Goal: Task Accomplishment & Management: Use online tool/utility

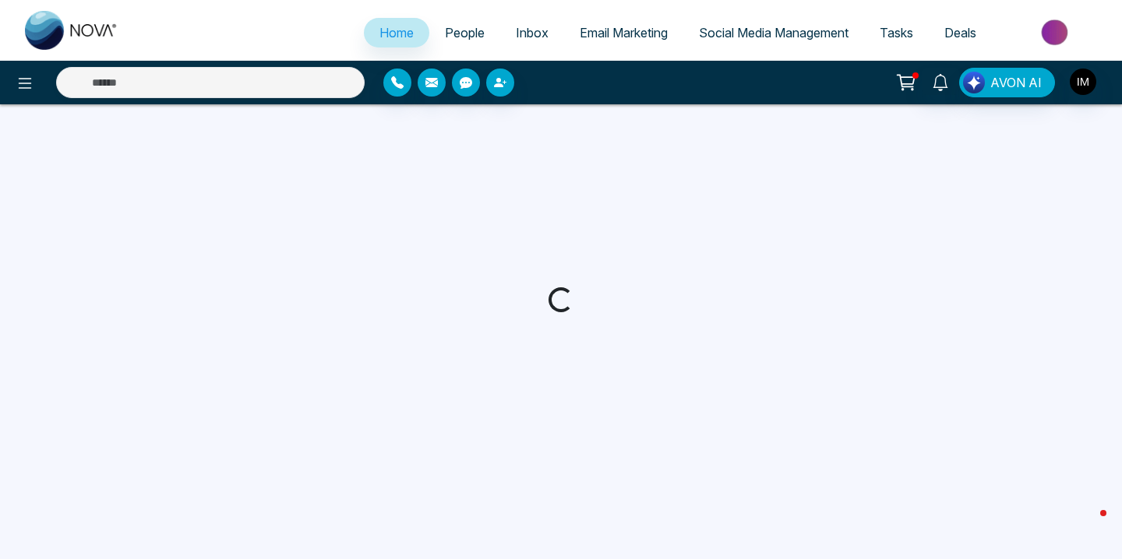
select select "*"
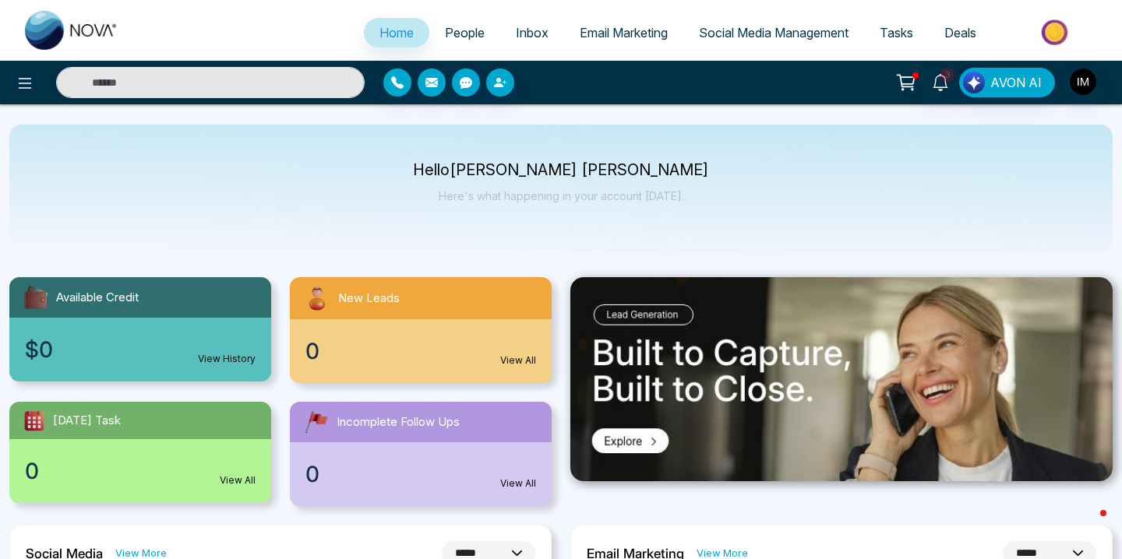
click at [416, 330] on div "0 View All" at bounding box center [421, 351] width 262 height 64
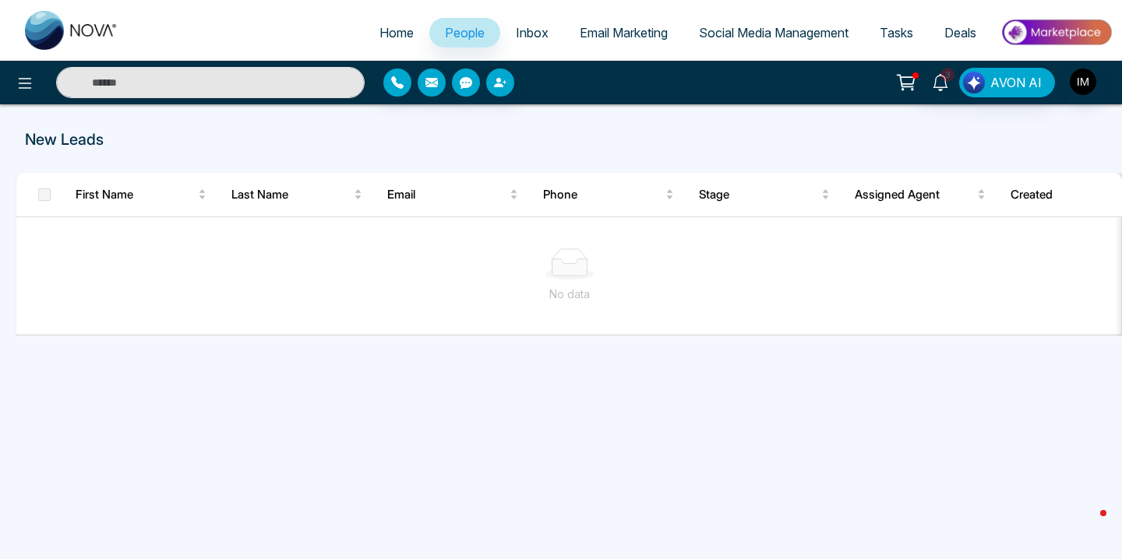
click at [511, 41] on link "Inbox" at bounding box center [532, 33] width 64 height 30
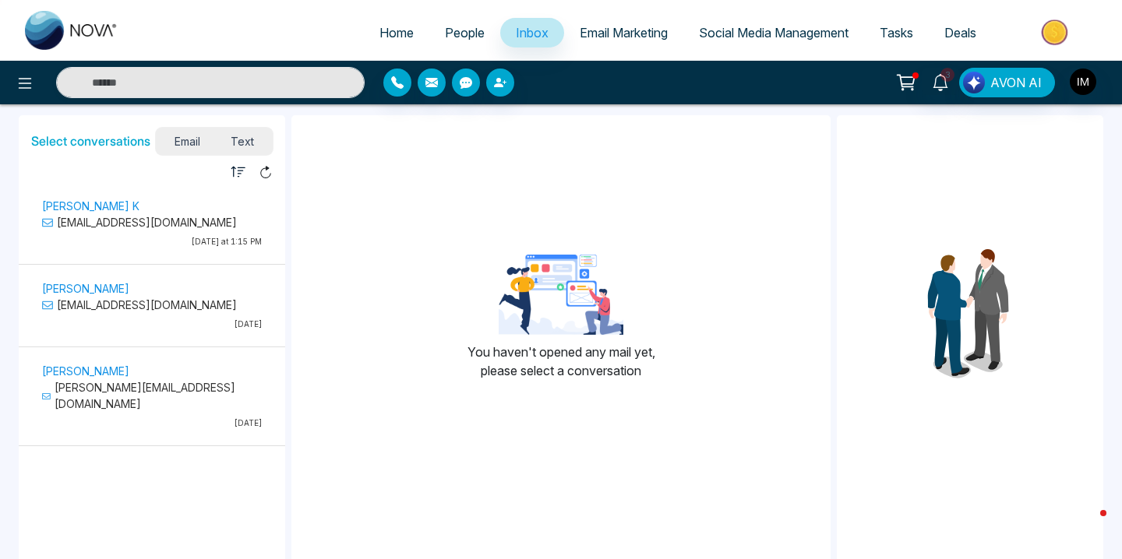
click at [467, 40] on span "People" at bounding box center [465, 33] width 40 height 16
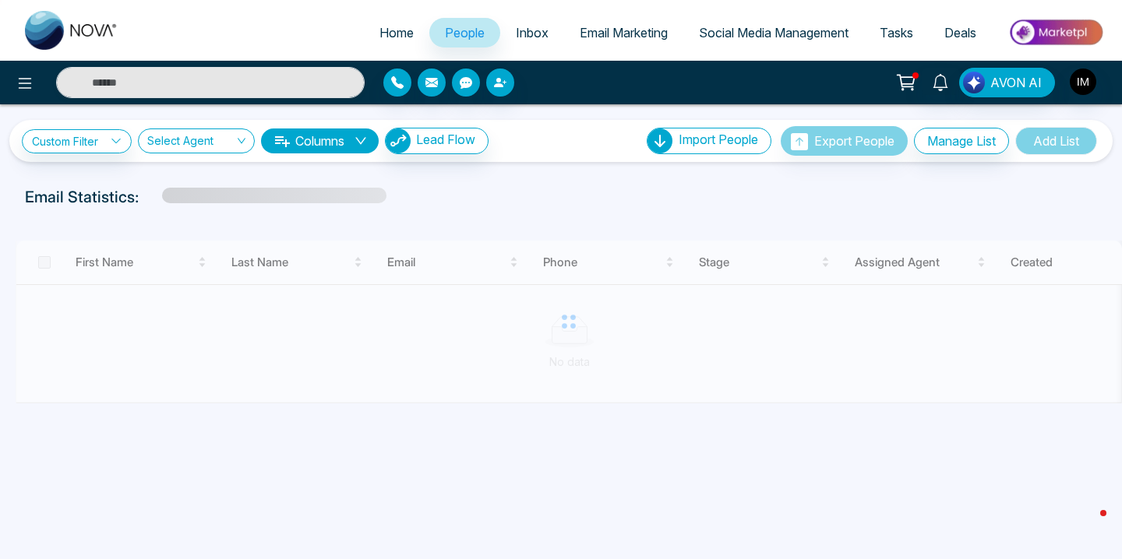
click at [530, 32] on span "Inbox" at bounding box center [532, 33] width 33 height 16
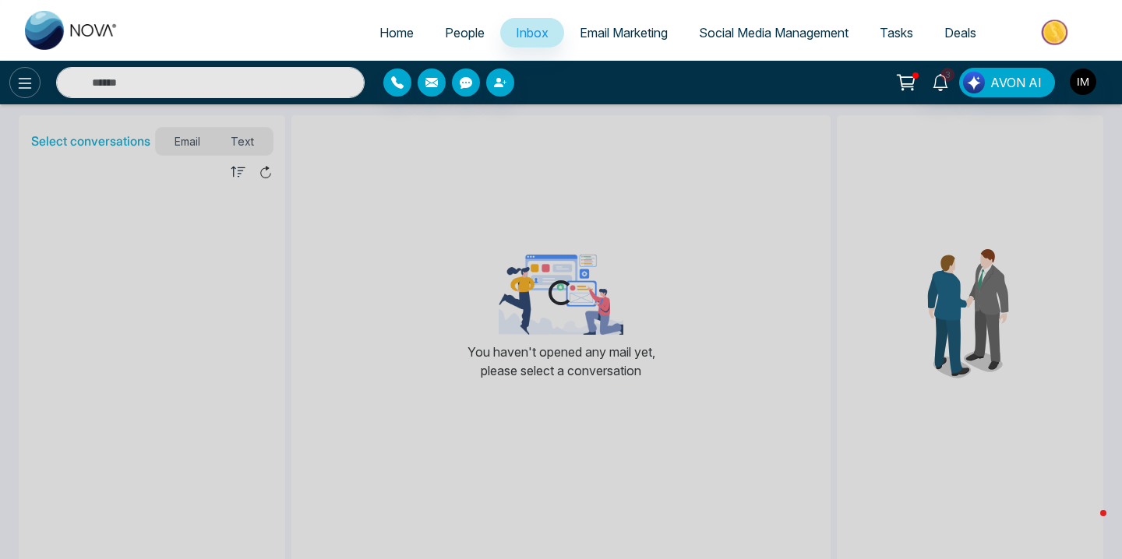
click at [19, 82] on icon at bounding box center [25, 83] width 13 height 11
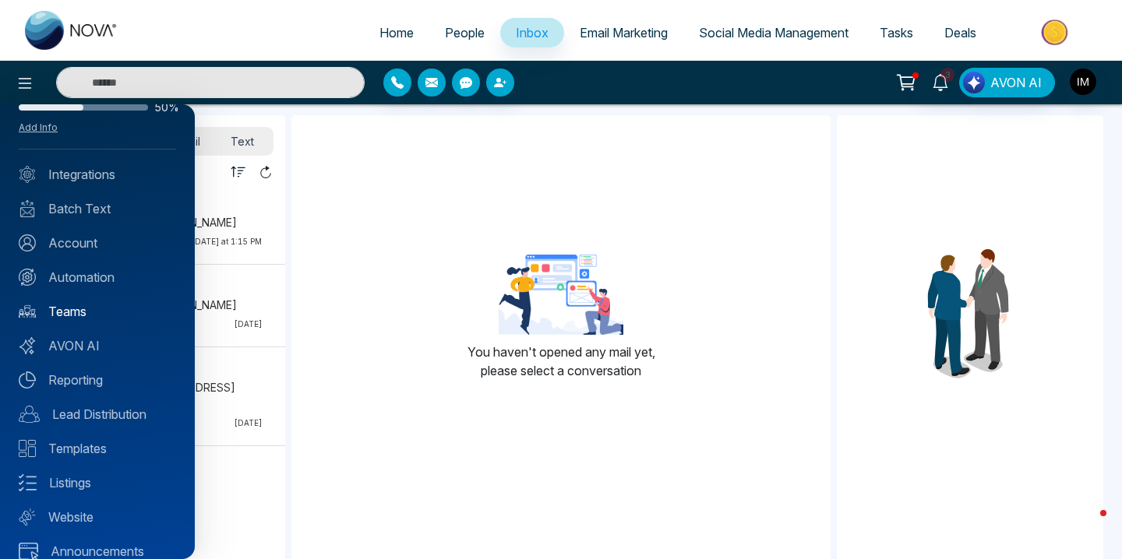
scroll to position [57, 0]
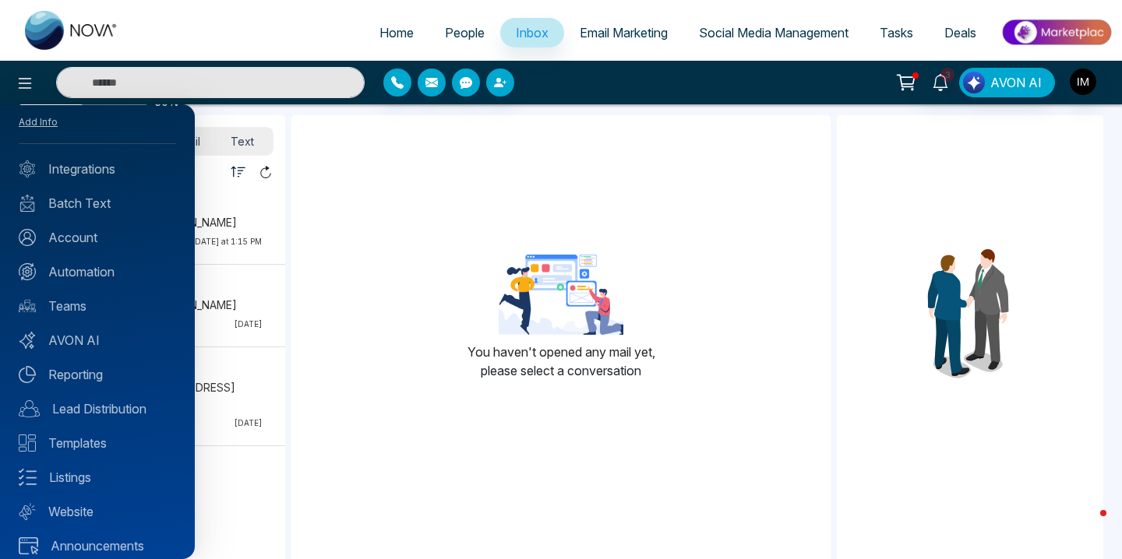
click at [101, 287] on div "Profile Completion 50% Add Info Integrations Batch Text Account Automation Team…" at bounding box center [97, 331] width 195 height 455
click at [101, 275] on link "Automation" at bounding box center [97, 271] width 157 height 19
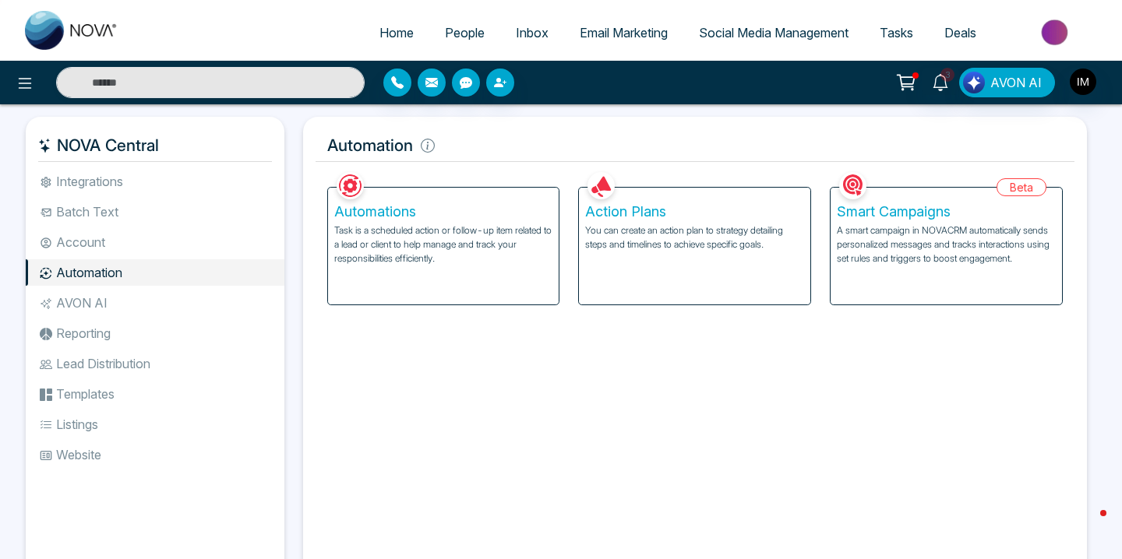
click at [711, 205] on h5 "Action Plans" at bounding box center [694, 211] width 219 height 17
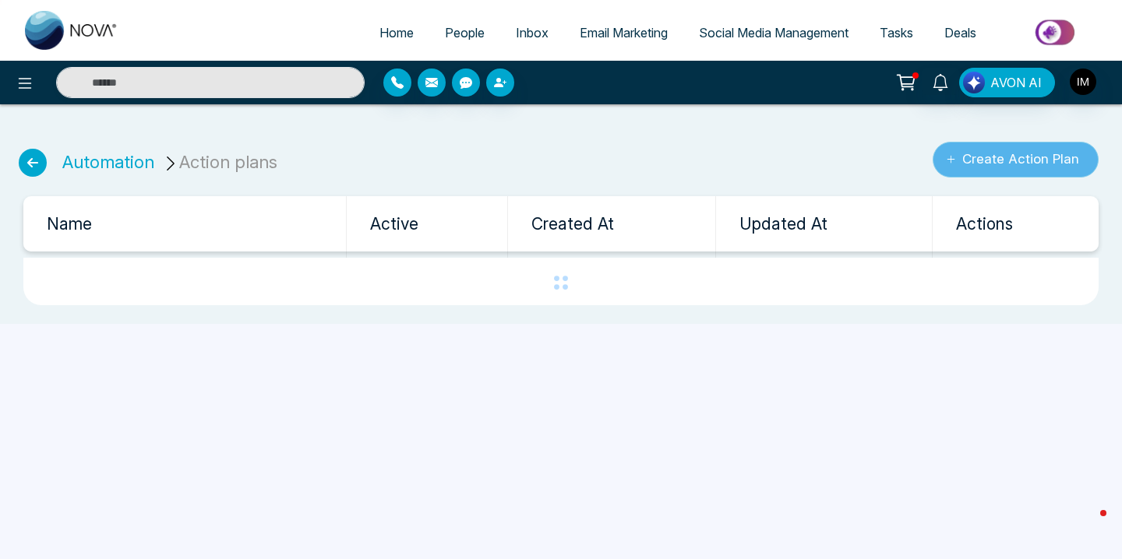
click at [992, 173] on button "Create Action Plan" at bounding box center [1015, 160] width 166 height 36
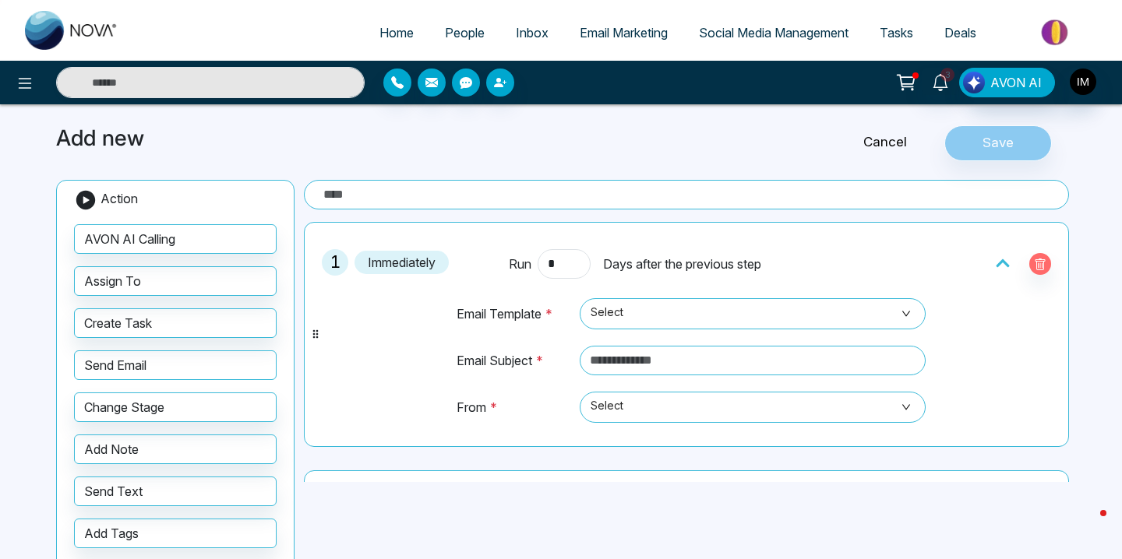
scroll to position [20, 0]
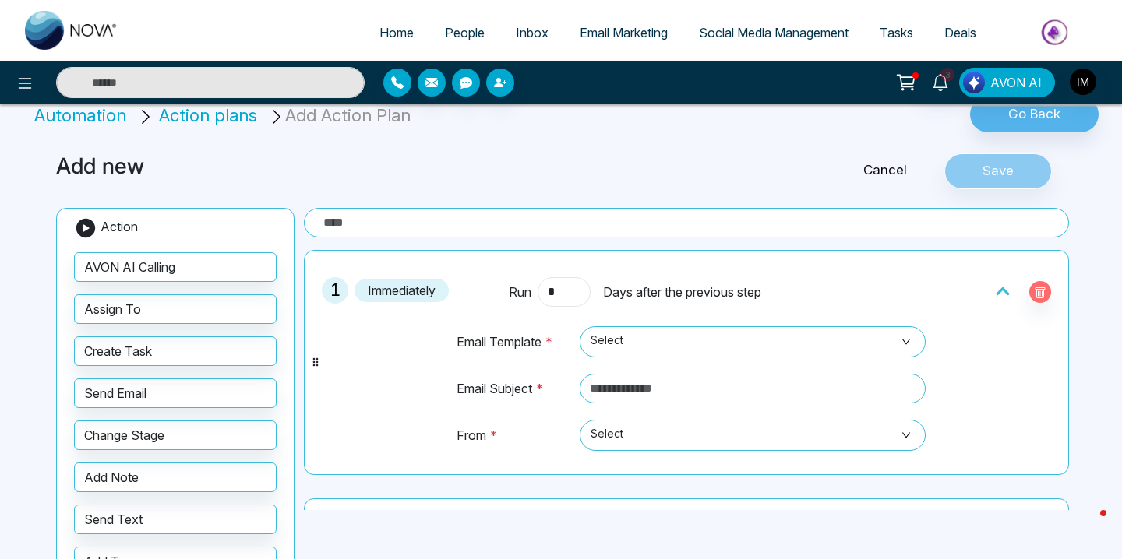
click at [557, 294] on input "*" at bounding box center [563, 292] width 53 height 30
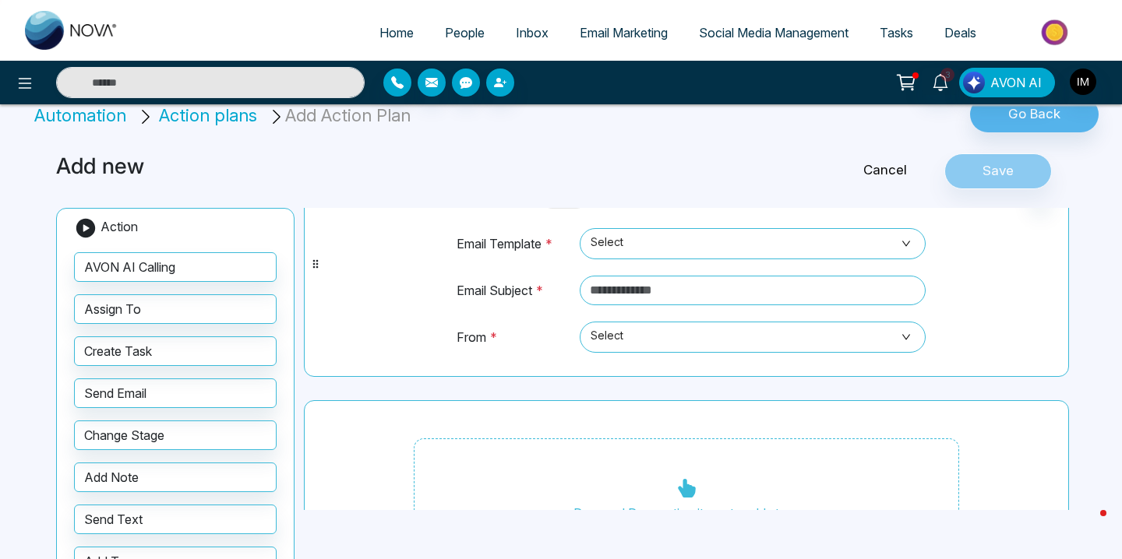
scroll to position [100, 0]
click at [676, 231] on span "Select" at bounding box center [752, 242] width 324 height 26
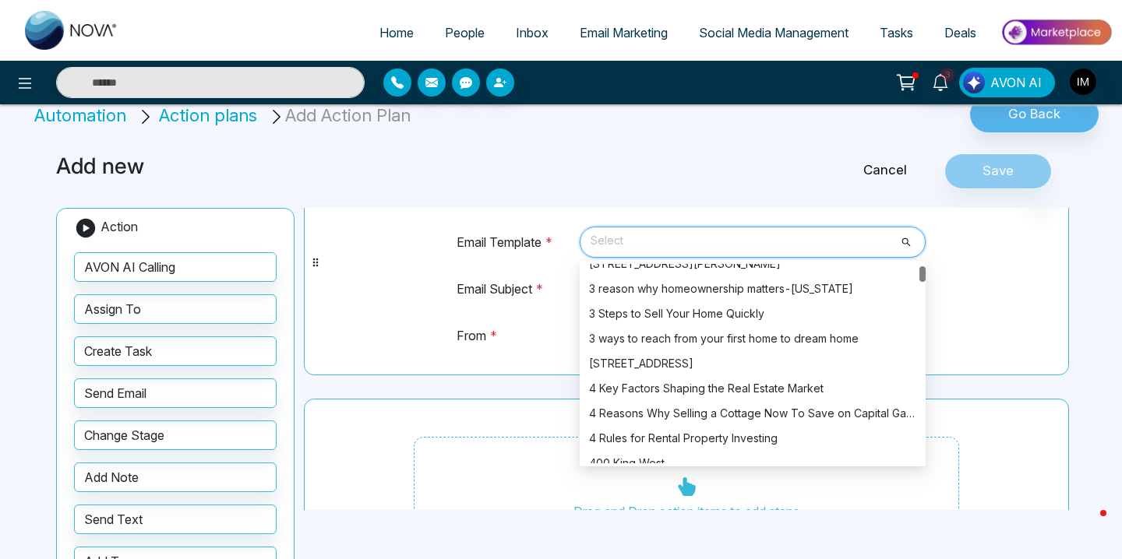
scroll to position [0, 0]
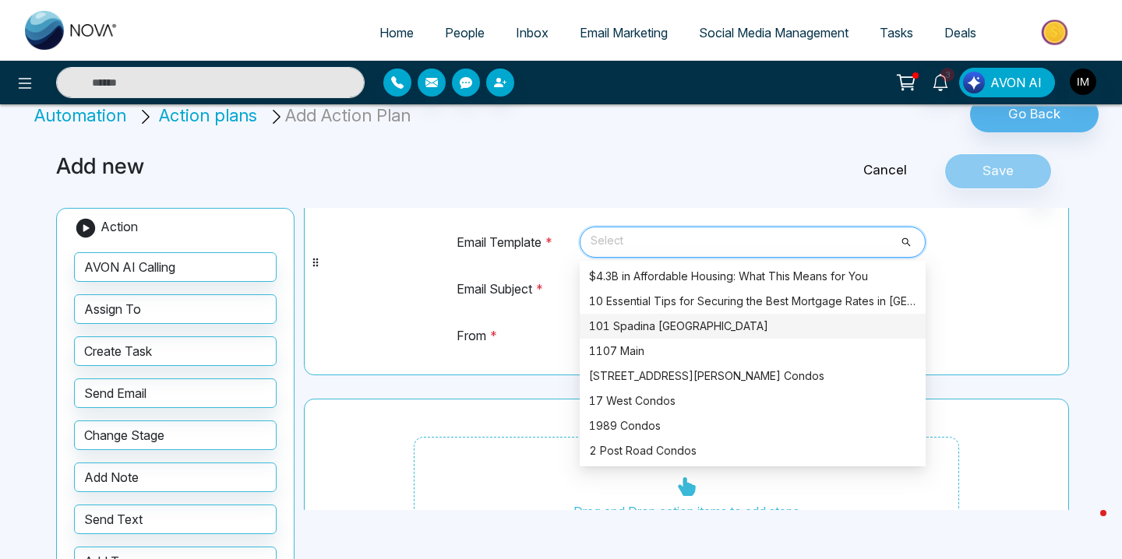
click at [651, 327] on div "101 Spadina [GEOGRAPHIC_DATA]" at bounding box center [752, 326] width 327 height 17
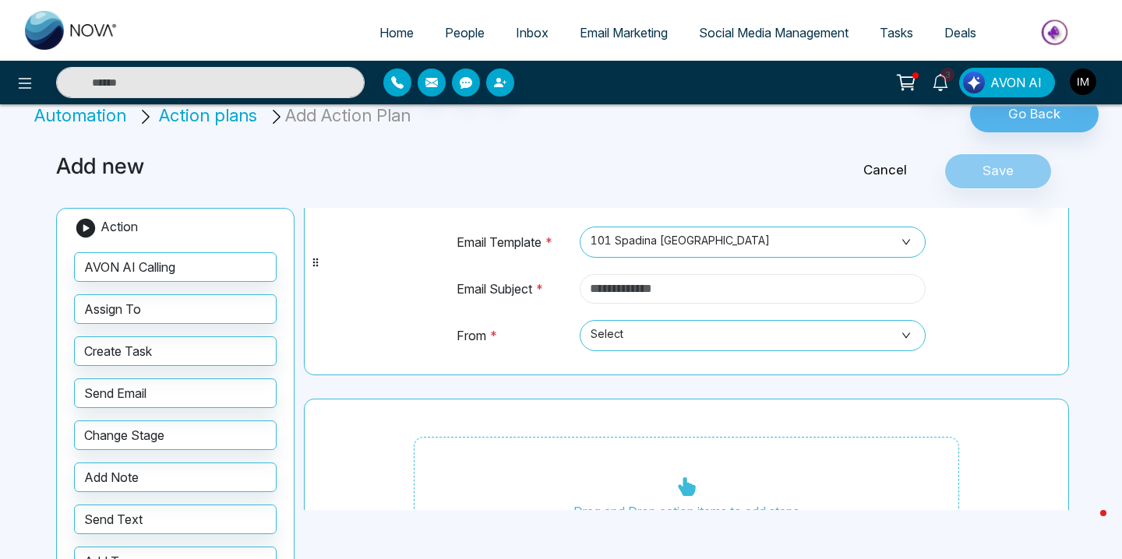
click at [646, 294] on input "text" at bounding box center [752, 289] width 346 height 30
type input "**********"
click at [682, 338] on span "Select" at bounding box center [752, 335] width 324 height 26
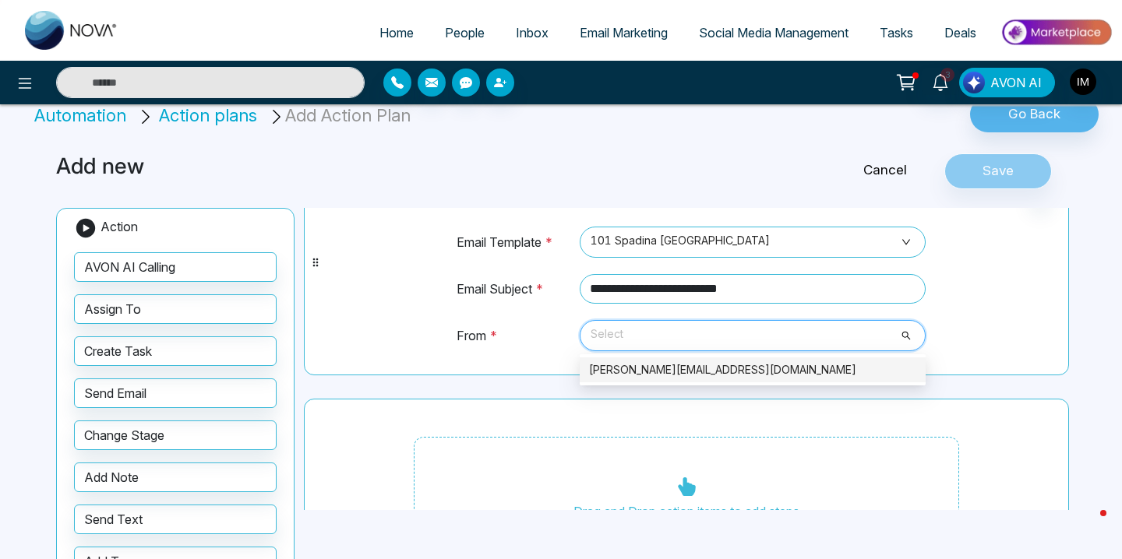
click at [671, 366] on div "[PERSON_NAME][EMAIL_ADDRESS][DOMAIN_NAME]" at bounding box center [752, 369] width 327 height 17
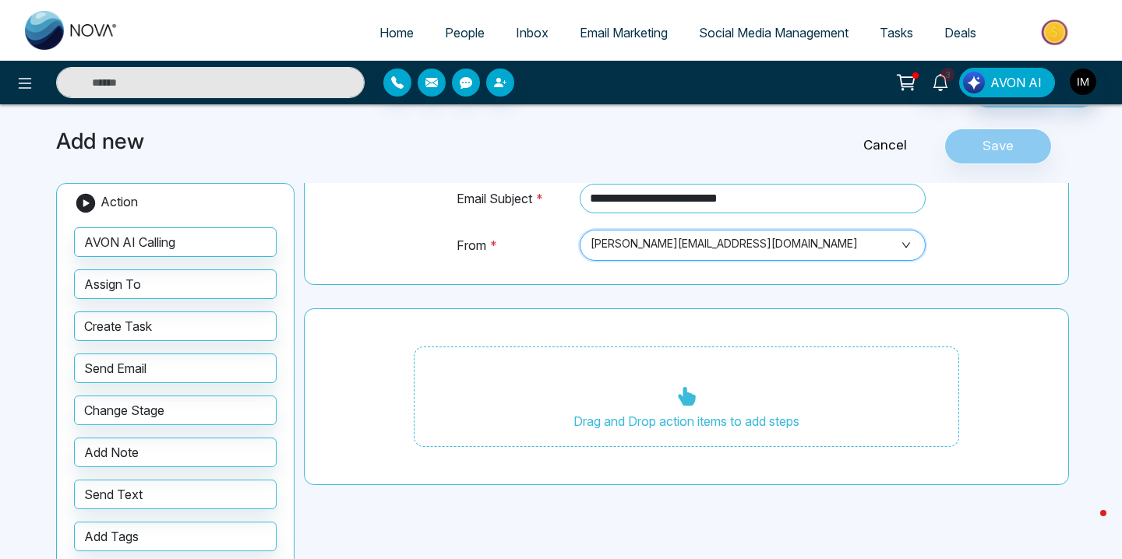
scroll to position [50, 0]
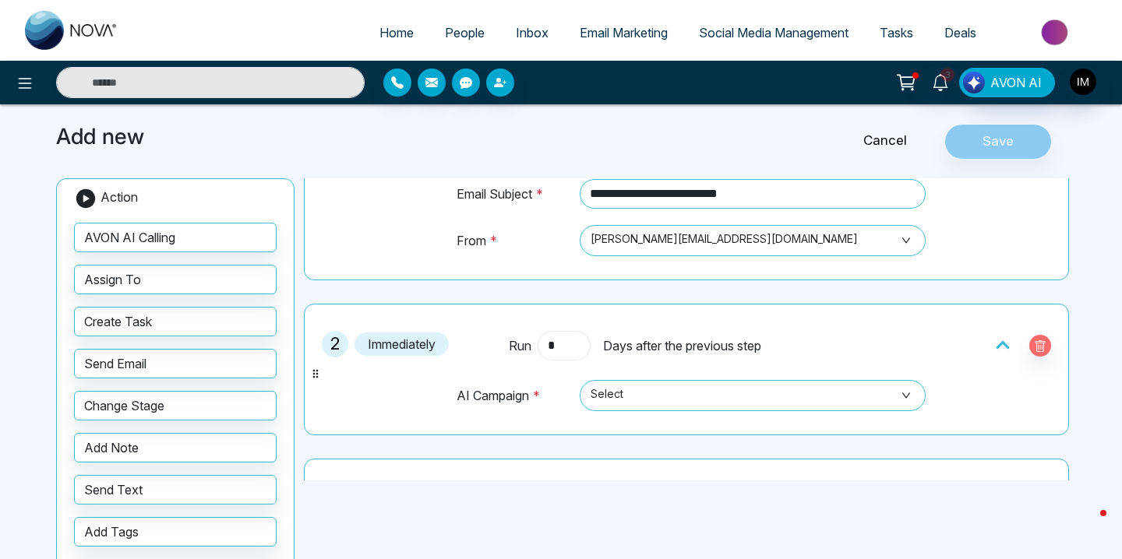
click at [569, 356] on input "*" at bounding box center [563, 346] width 53 height 30
type input "*"
click at [449, 354] on div "2 1 st" at bounding box center [411, 344] width 178 height 26
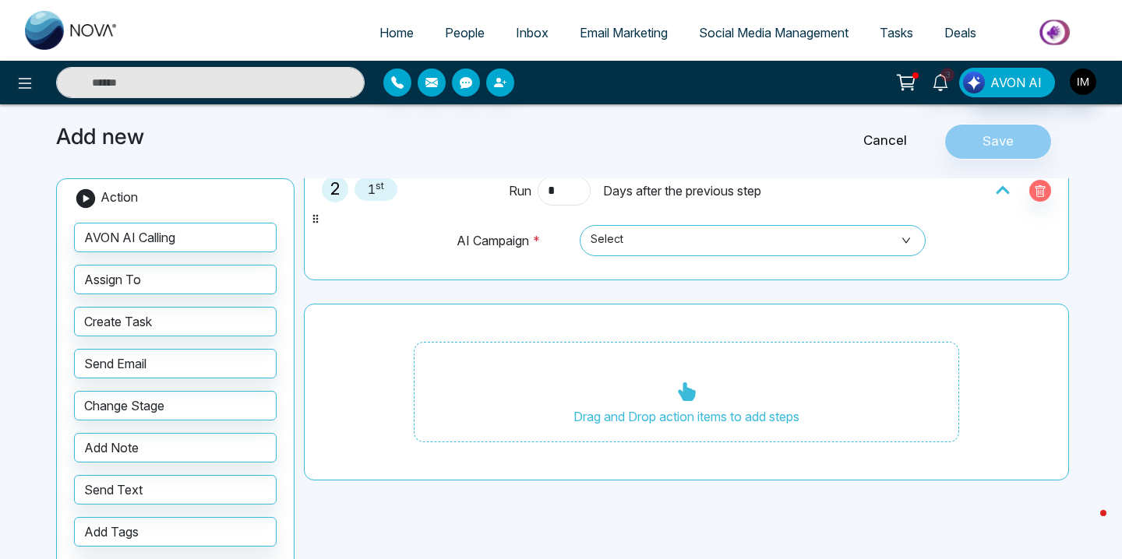
scroll to position [53, 0]
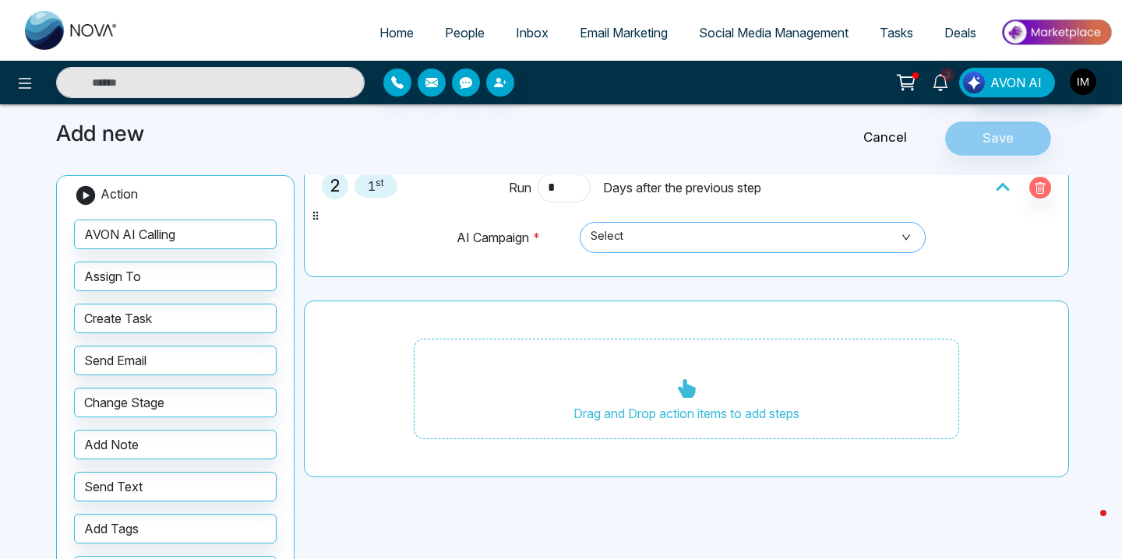
click at [643, 235] on span "Select" at bounding box center [752, 237] width 324 height 26
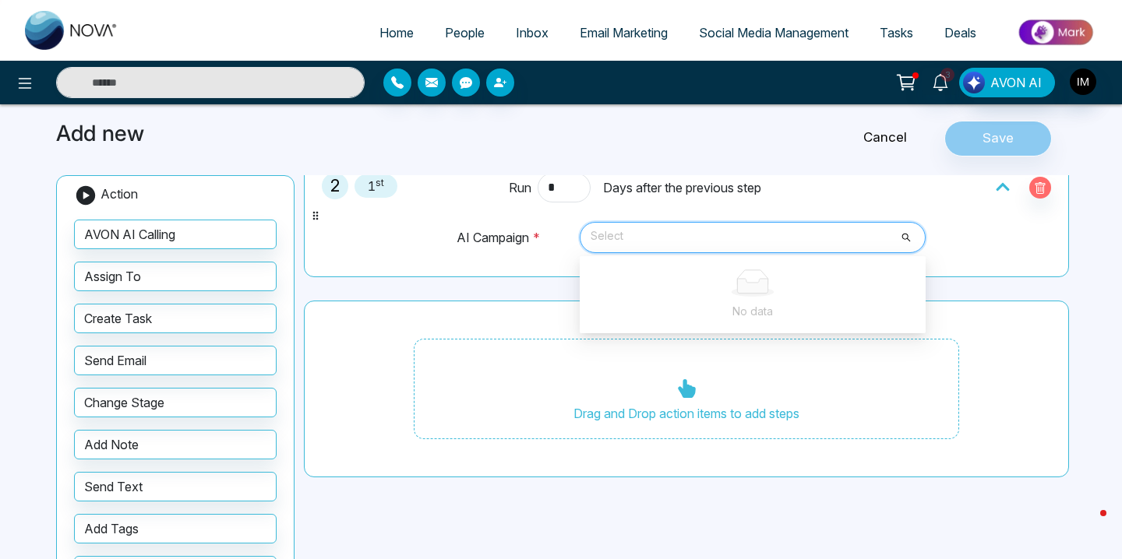
click at [852, 238] on span "Select" at bounding box center [752, 237] width 324 height 26
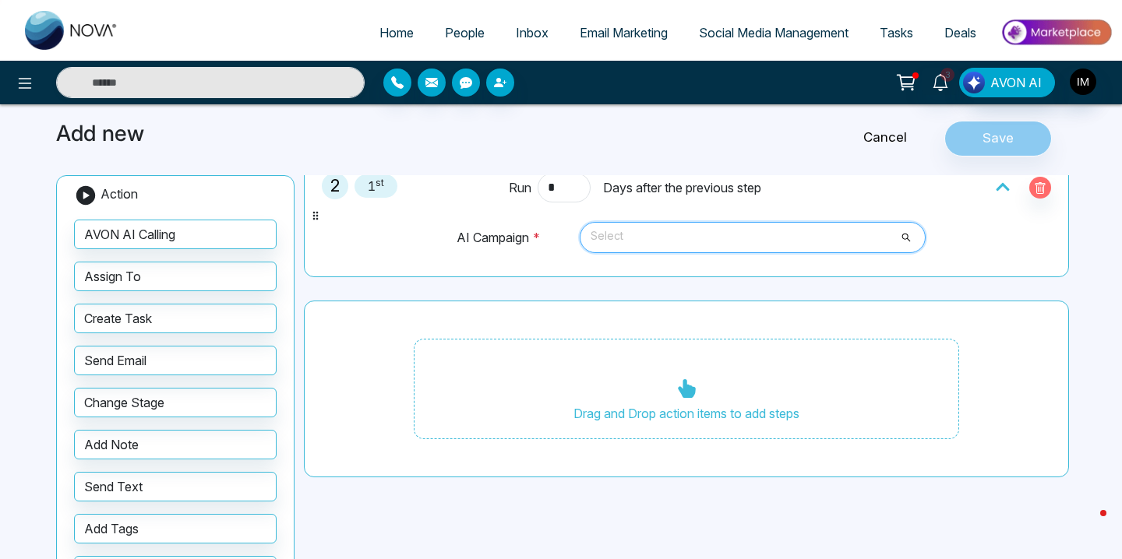
click at [916, 231] on div "Select" at bounding box center [752, 237] width 346 height 31
click at [913, 231] on span "Select" at bounding box center [752, 237] width 324 height 26
click at [1046, 188] on button "button" at bounding box center [1040, 188] width 22 height 22
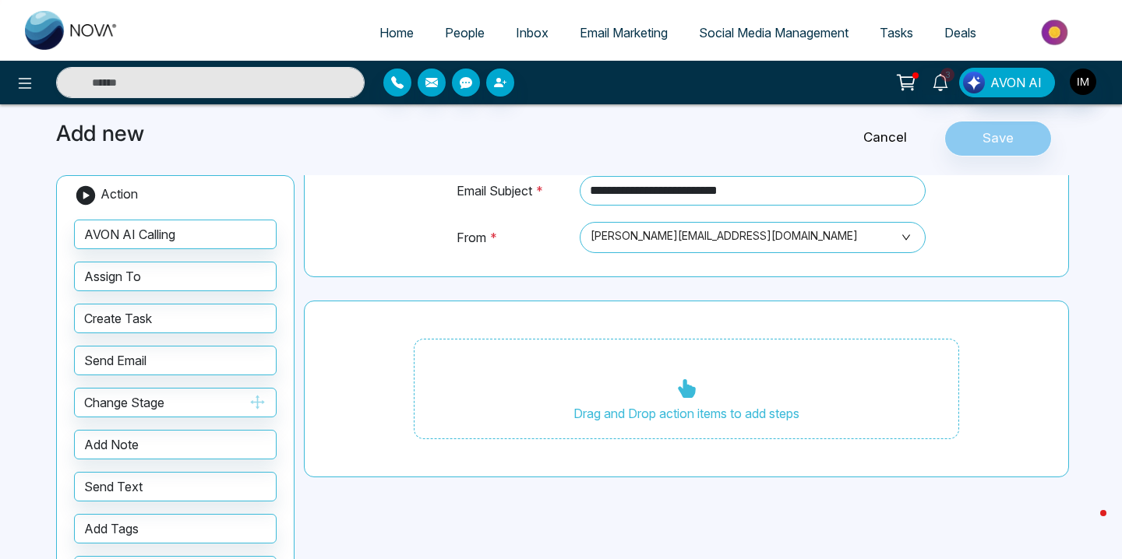
scroll to position [114, 0]
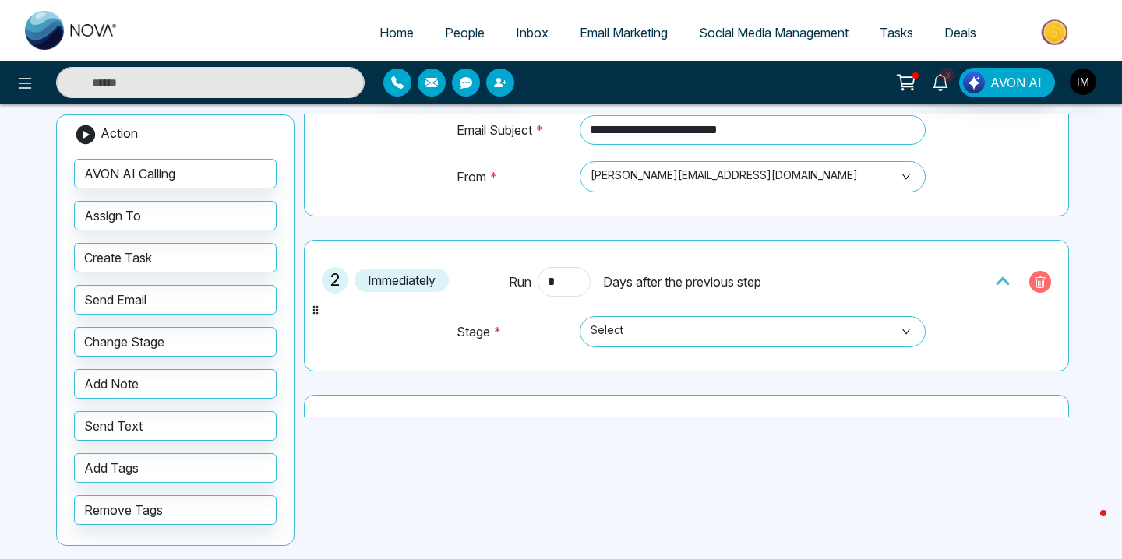
click at [1044, 286] on icon "button" at bounding box center [1040, 283] width 12 height 12
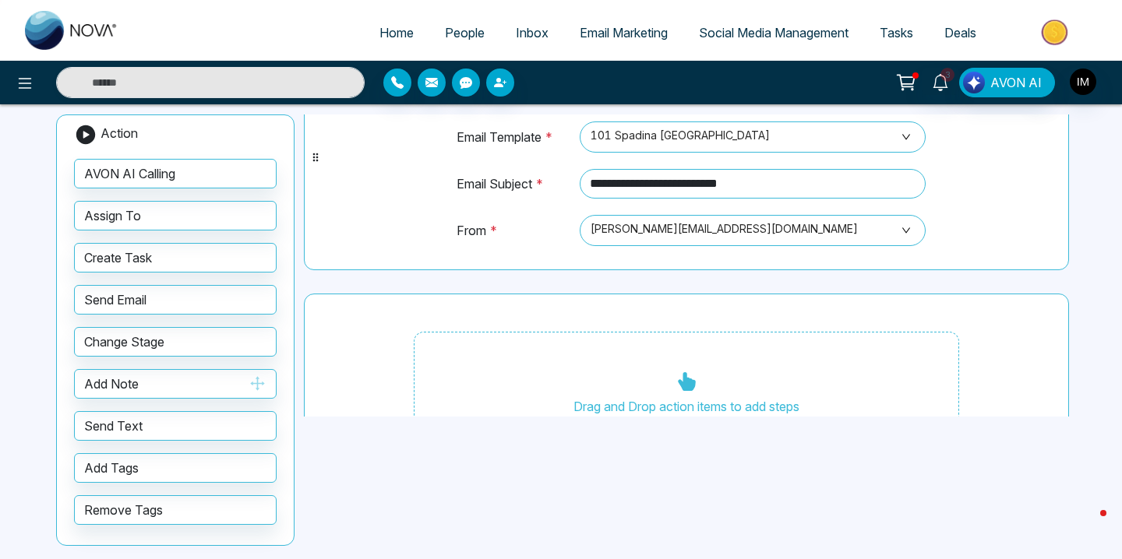
scroll to position [123, 0]
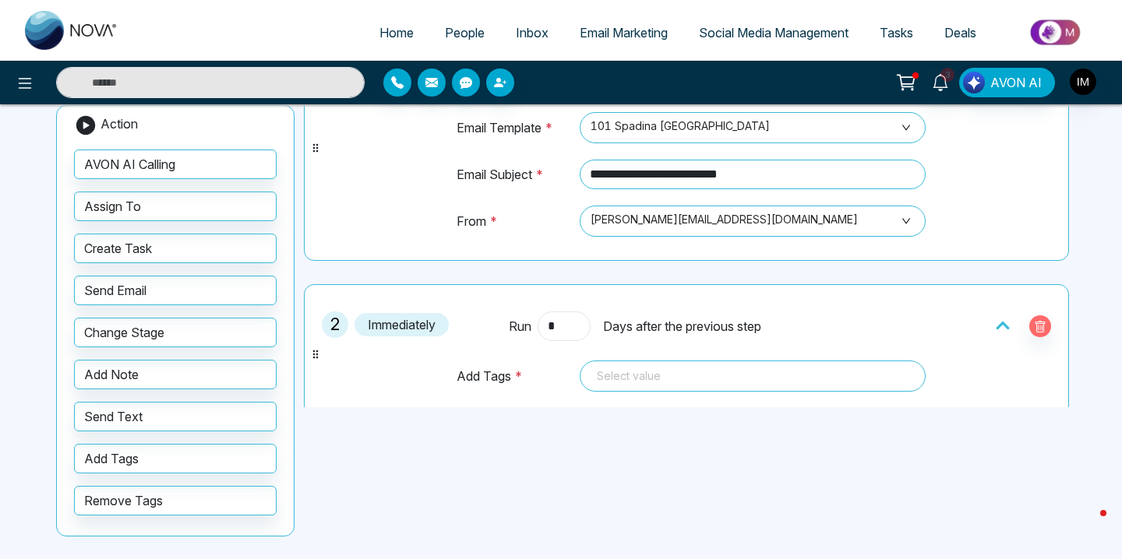
click at [557, 327] on input "*" at bounding box center [563, 327] width 53 height 30
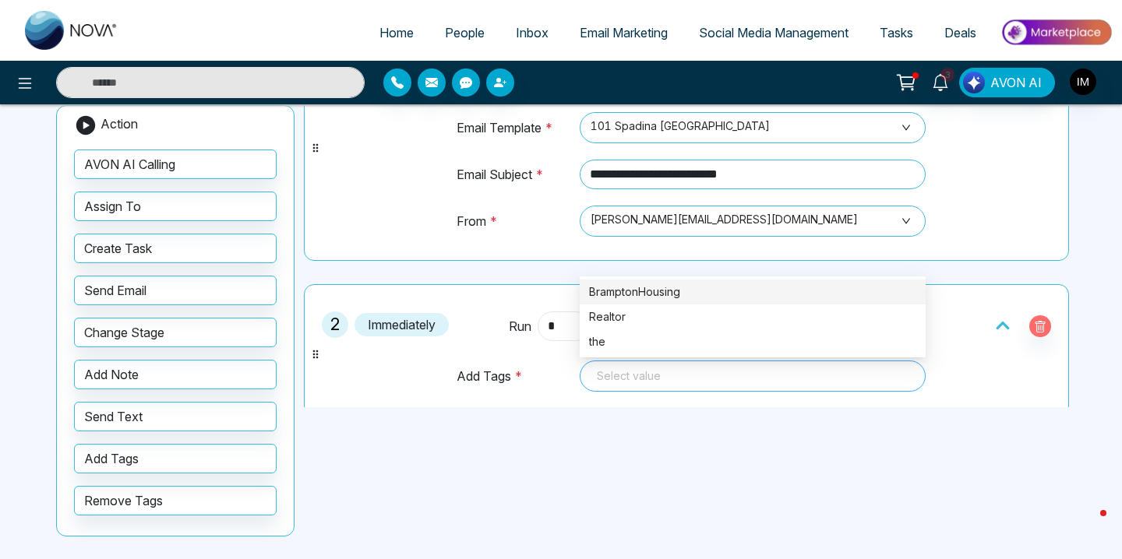
click at [668, 365] on div "Select value" at bounding box center [752, 376] width 346 height 31
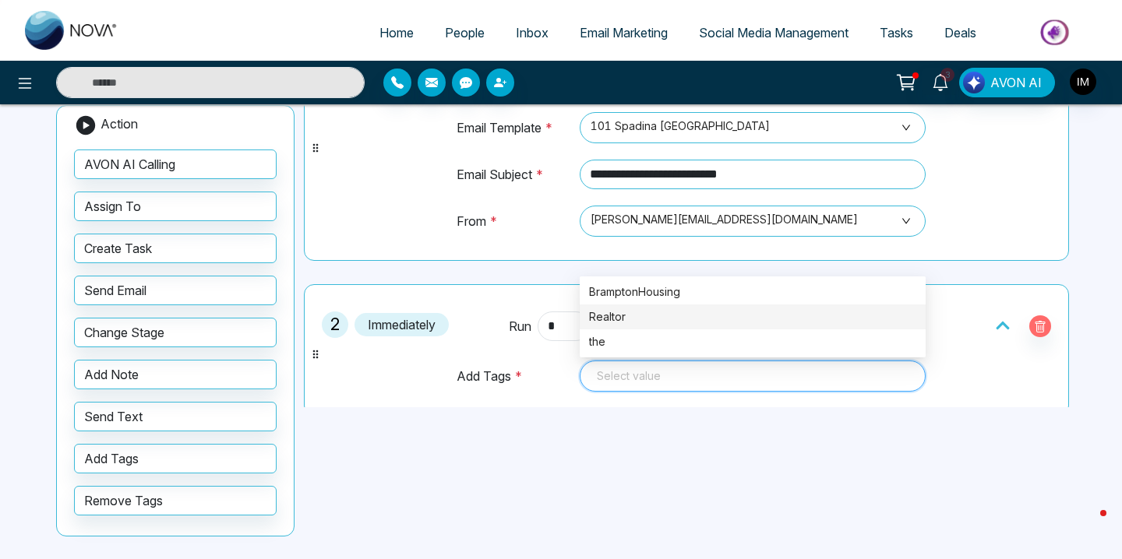
click at [653, 312] on div "Realtor" at bounding box center [752, 316] width 327 height 17
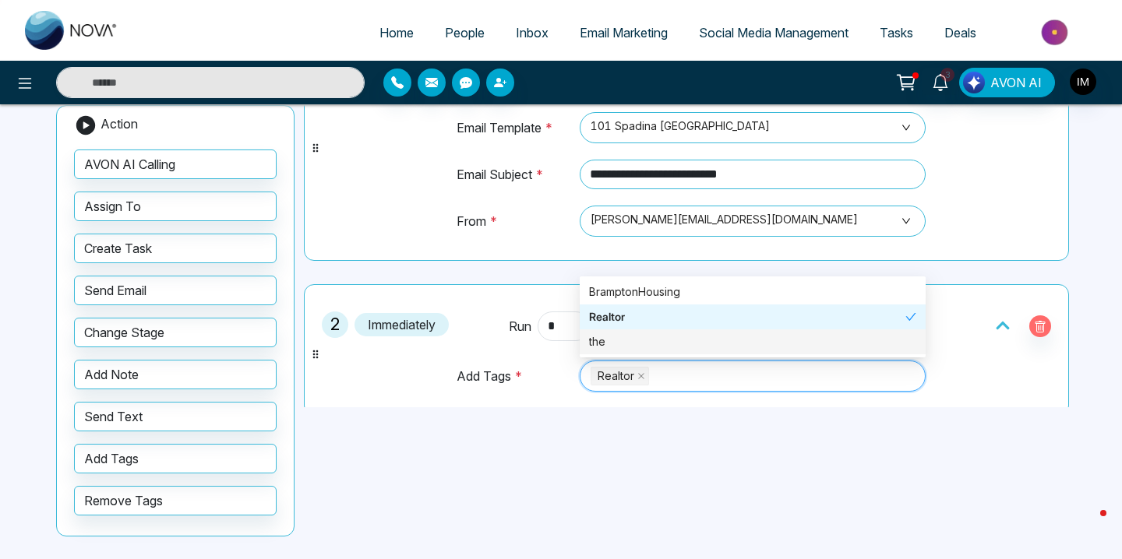
click at [622, 476] on div "**********" at bounding box center [561, 296] width 1028 height 528
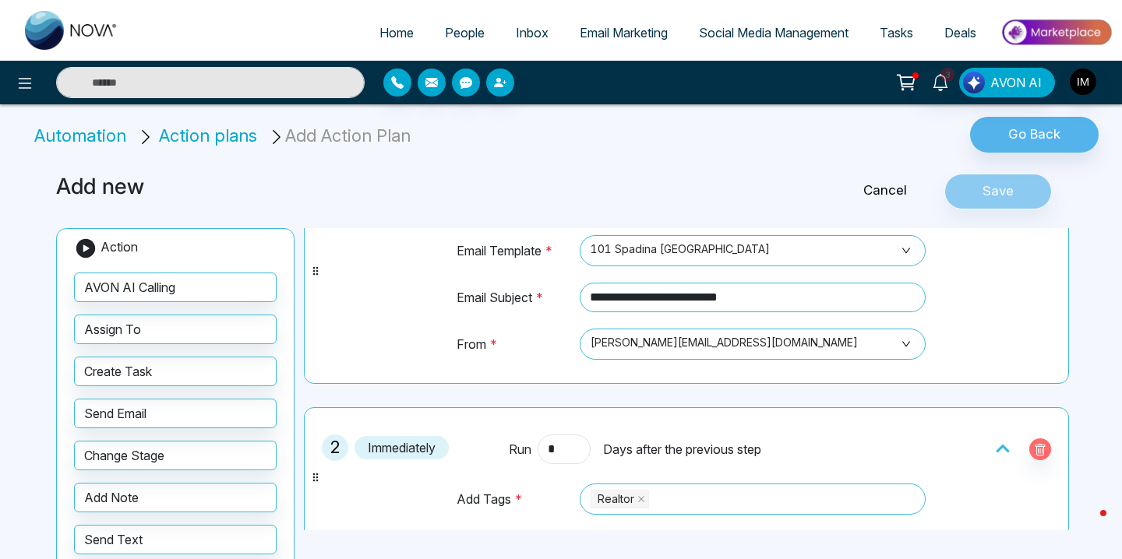
scroll to position [105, 0]
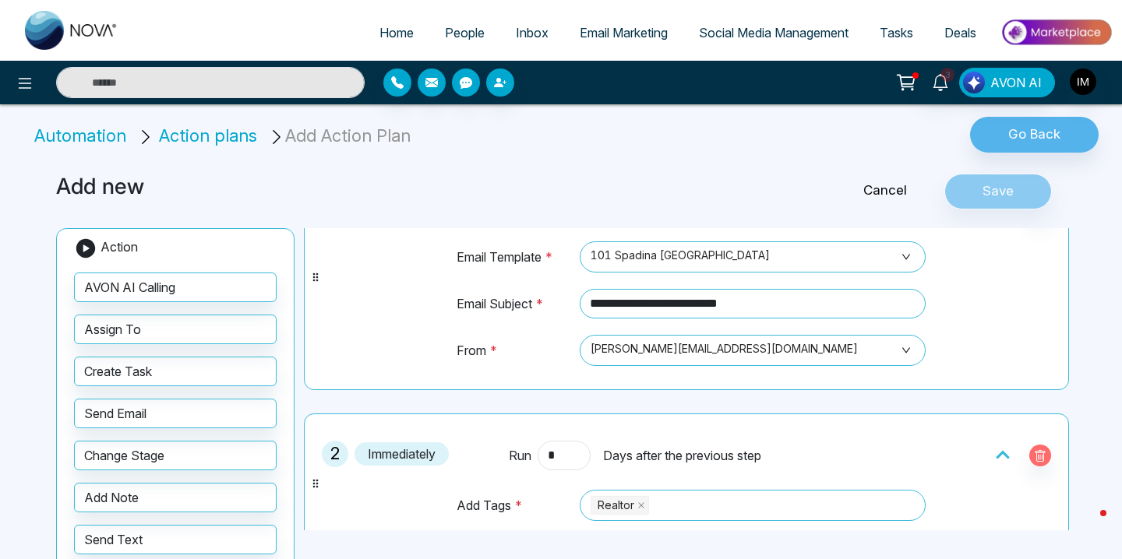
click at [1001, 189] on div "Cancel Save" at bounding box center [903, 192] width 343 height 36
click at [563, 460] on input "*" at bounding box center [563, 456] width 53 height 30
type input "*"
click at [700, 192] on h3 "Add new" at bounding box center [389, 187] width 667 height 26
click at [562, 466] on input "*" at bounding box center [563, 456] width 53 height 30
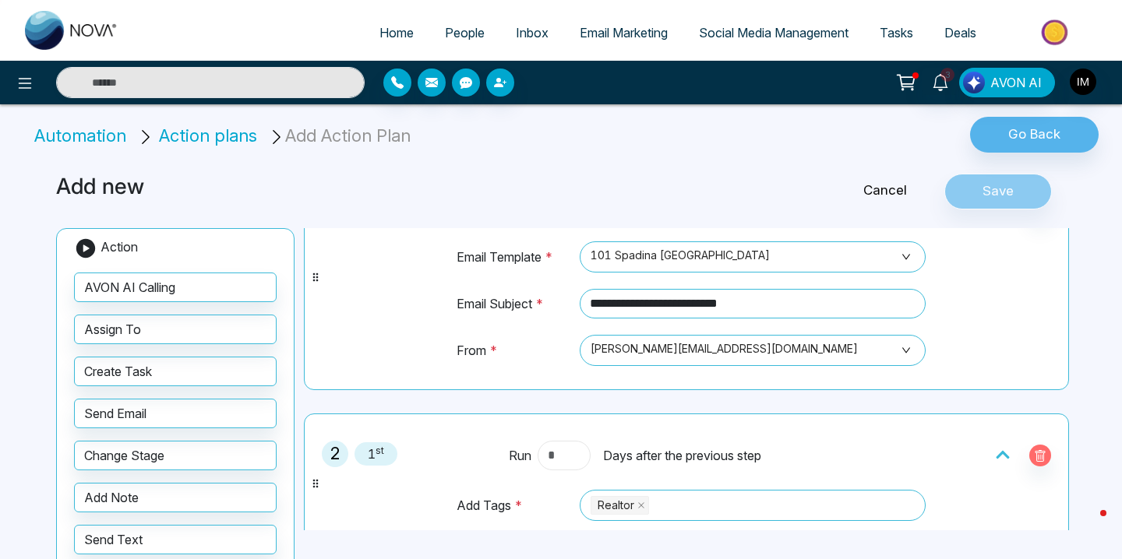
type input "*"
click at [502, 301] on td "Email Subject *" at bounding box center [515, 311] width 118 height 46
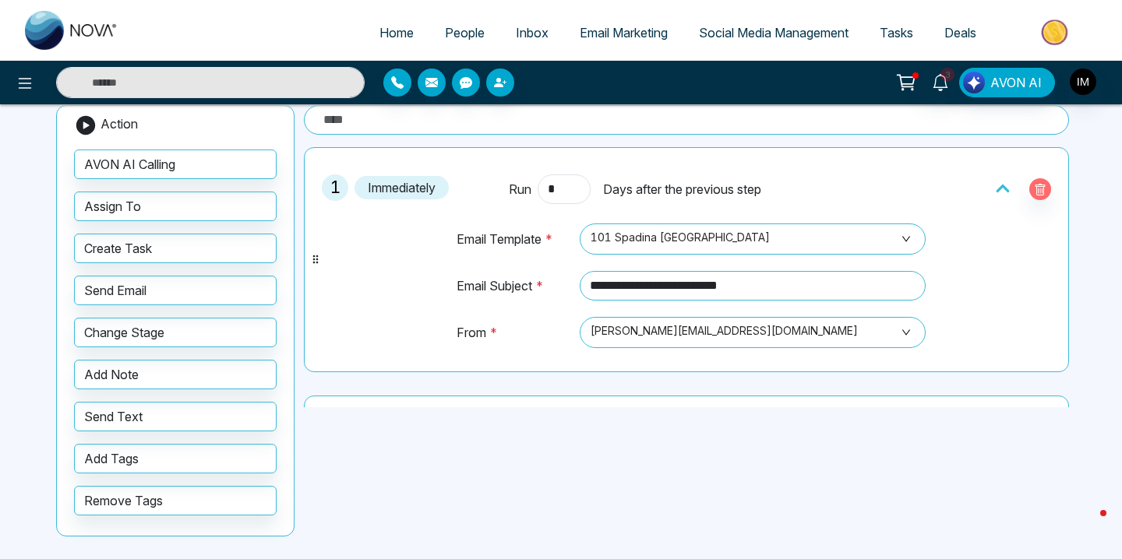
scroll to position [0, 0]
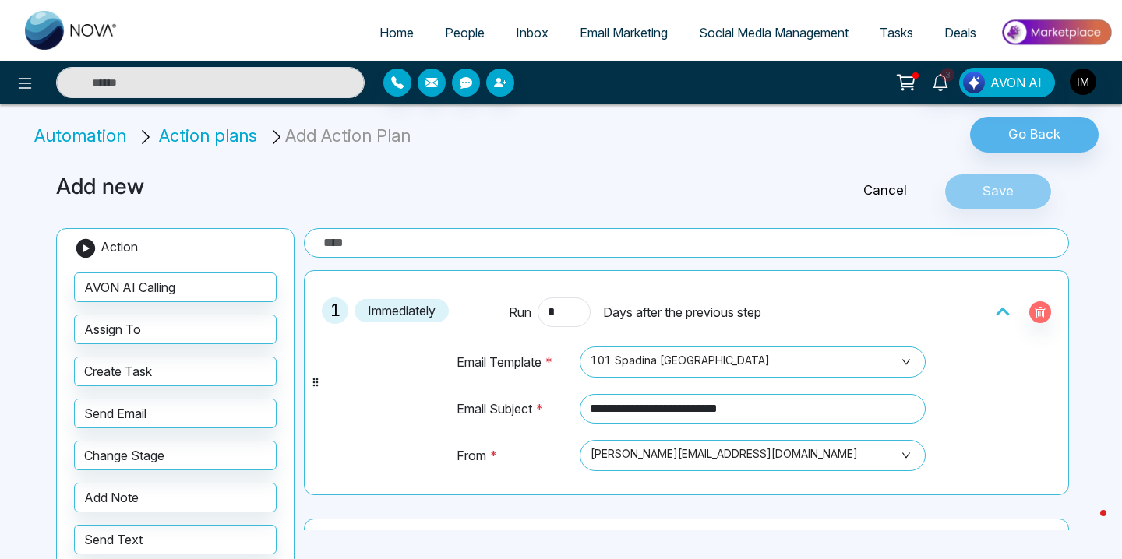
click at [979, 190] on div "Cancel Save" at bounding box center [903, 192] width 343 height 36
click at [562, 195] on h3 "Add new" at bounding box center [389, 187] width 667 height 26
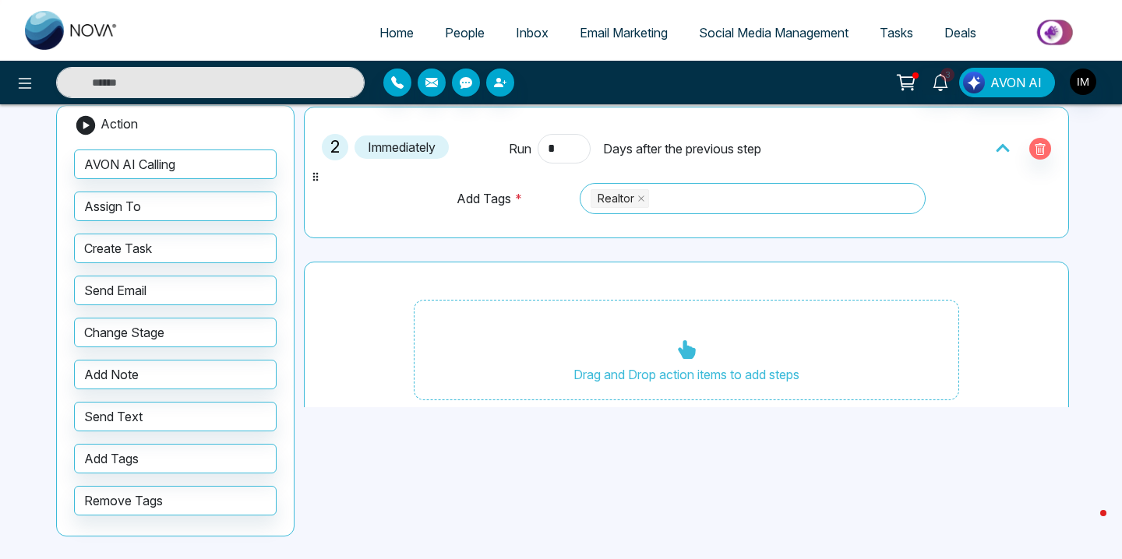
scroll to position [320, 0]
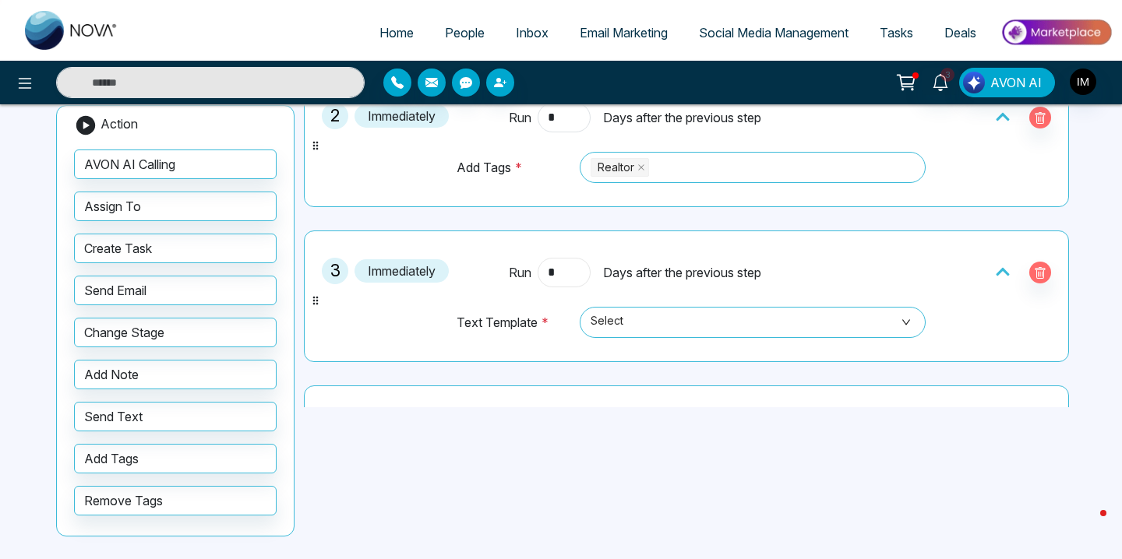
click at [567, 272] on input "*" at bounding box center [563, 273] width 53 height 30
click at [641, 326] on span "Select" at bounding box center [752, 322] width 324 height 26
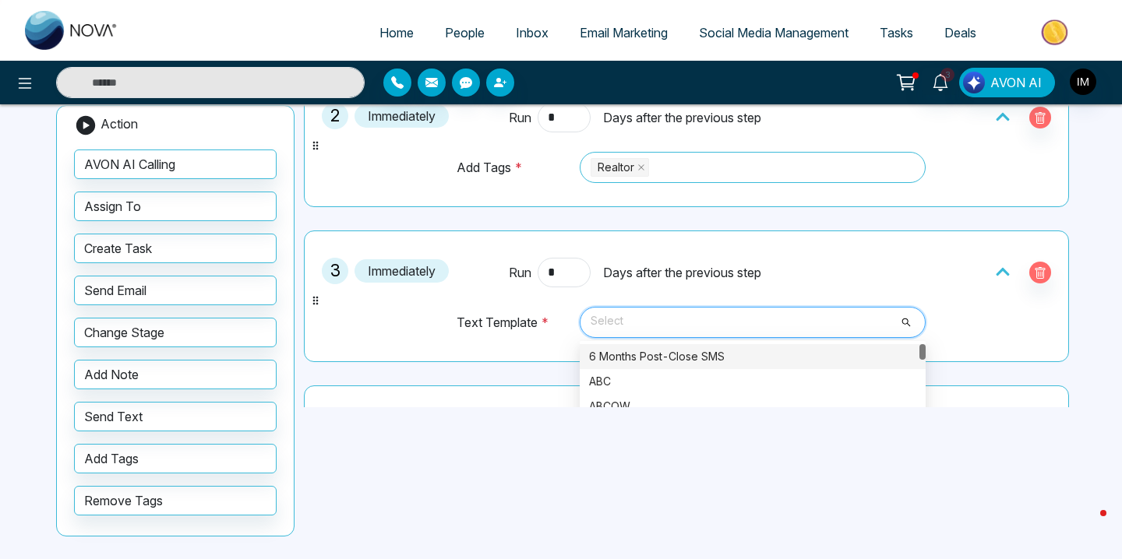
click at [636, 355] on div "6 Months Post-Close SMS" at bounding box center [752, 356] width 327 height 17
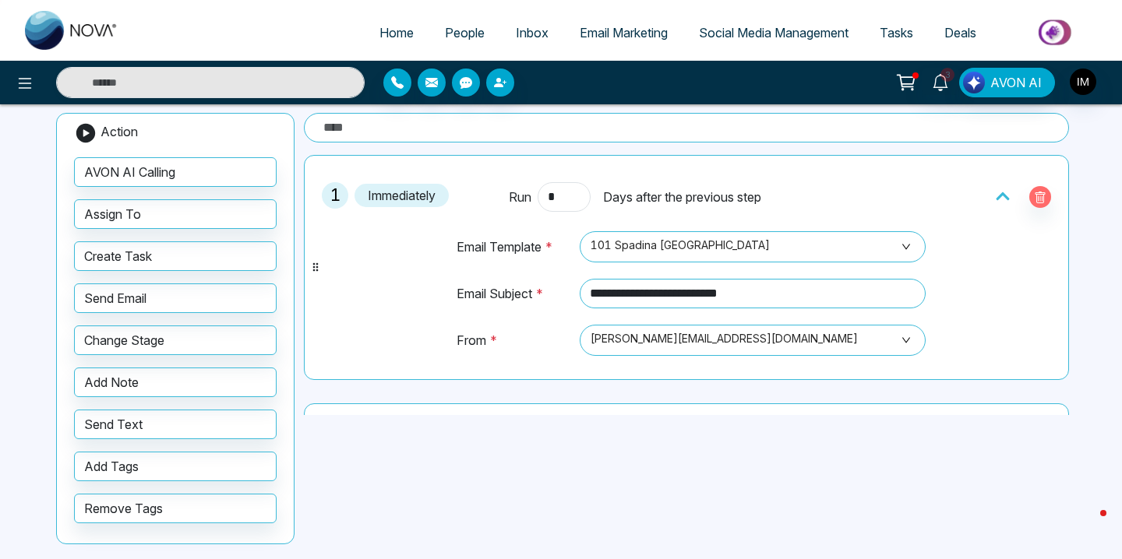
scroll to position [0, 0]
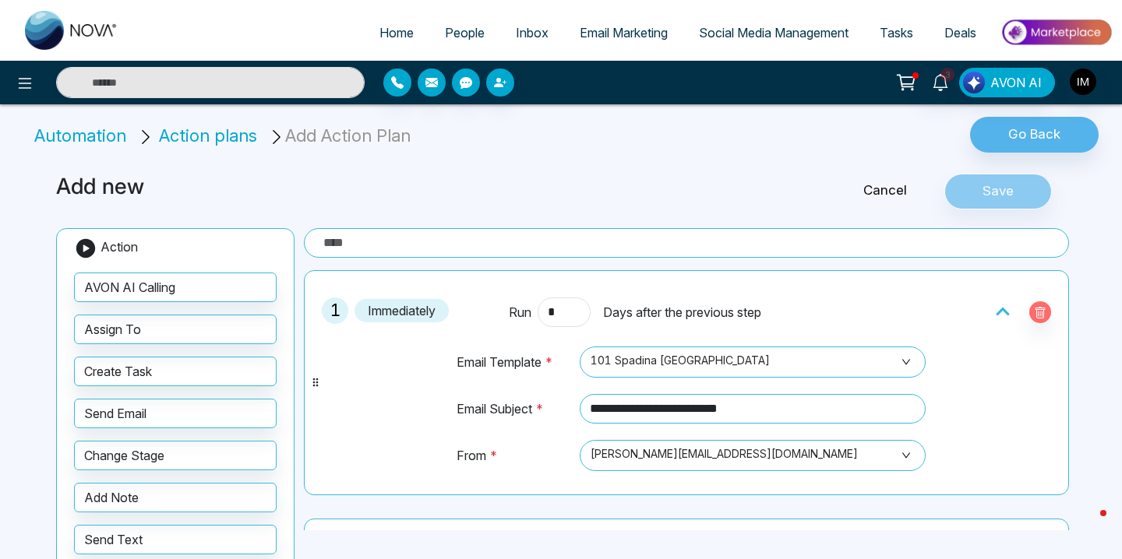
click at [986, 183] on div "Cancel Save" at bounding box center [903, 192] width 343 height 36
click at [88, 247] on icon at bounding box center [85, 248] width 23 height 23
click at [1007, 312] on icon at bounding box center [1001, 312] width 13 height 8
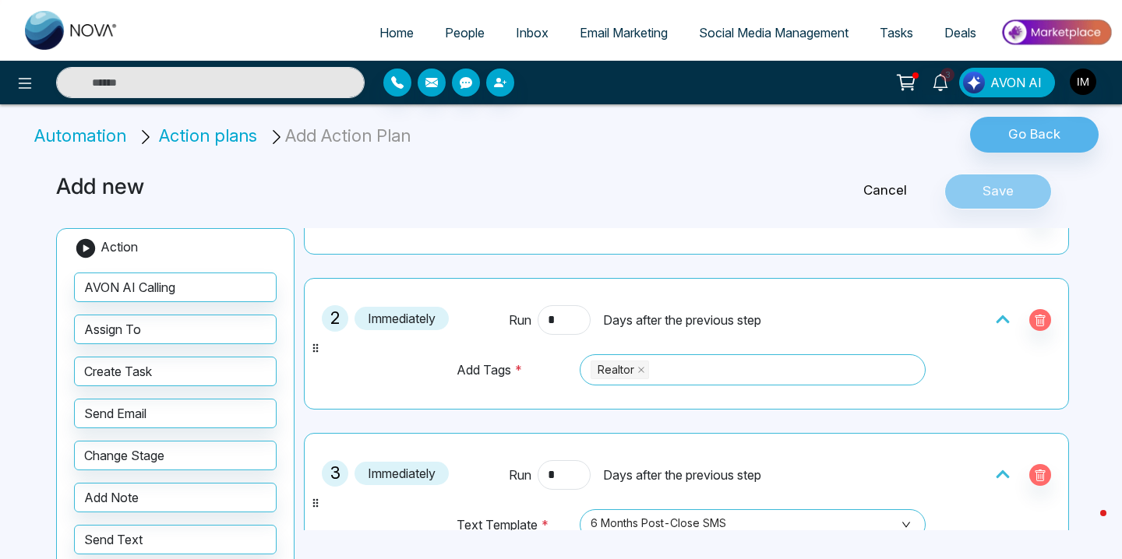
scroll to position [118, 0]
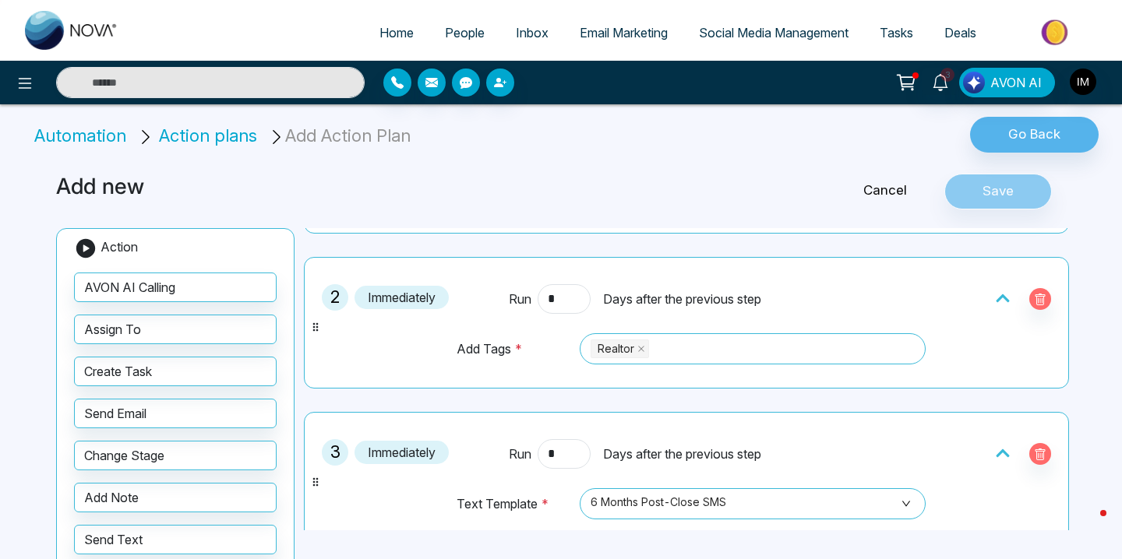
click at [997, 294] on icon at bounding box center [1003, 299] width 16 height 16
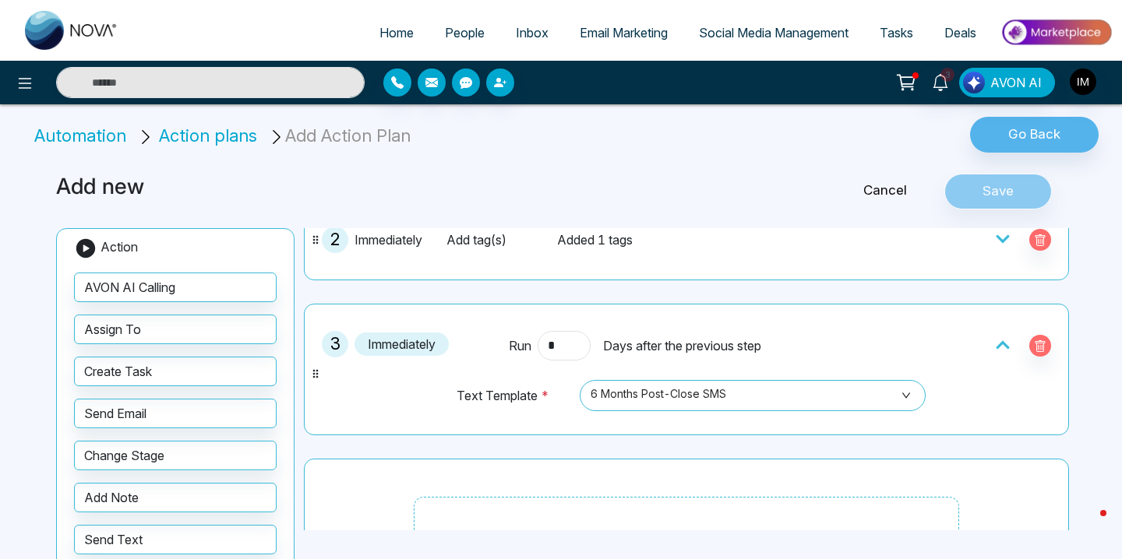
scroll to position [200, 0]
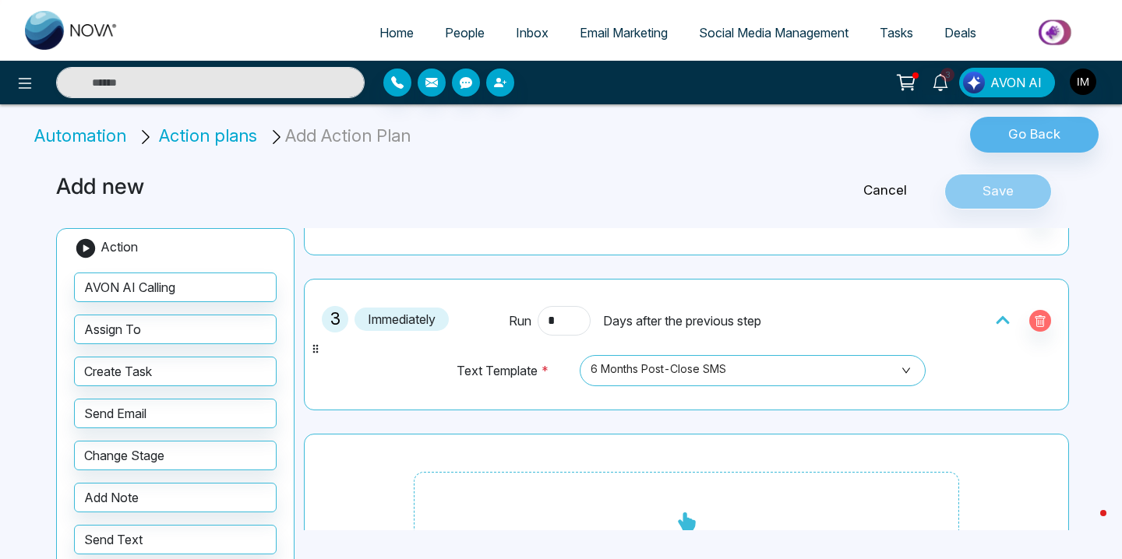
click at [870, 312] on div "Run * Days after the previous step" at bounding box center [686, 321] width 374 height 30
click at [999, 313] on icon at bounding box center [1003, 320] width 16 height 16
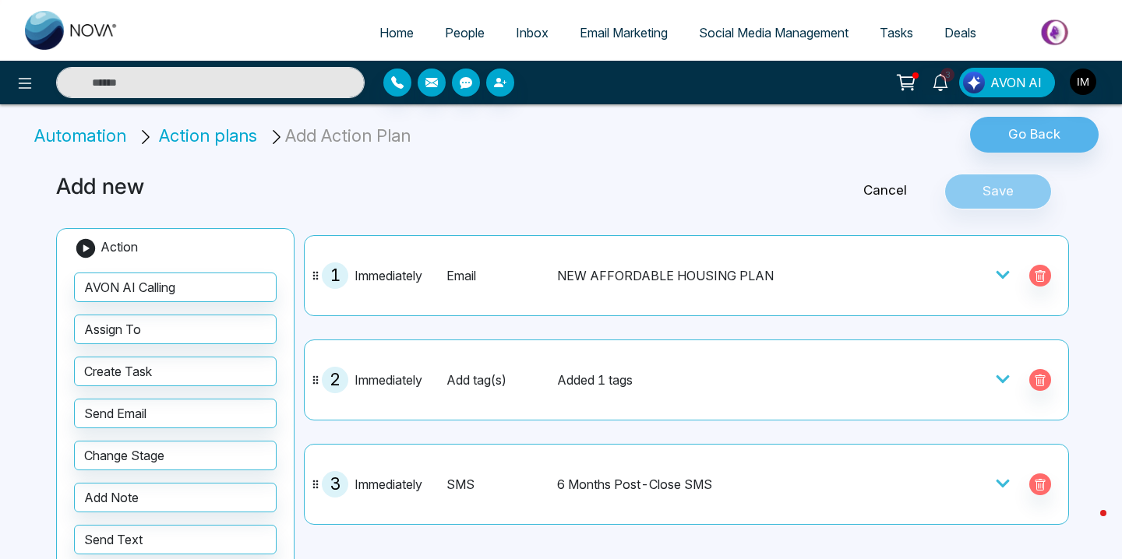
scroll to position [0, 0]
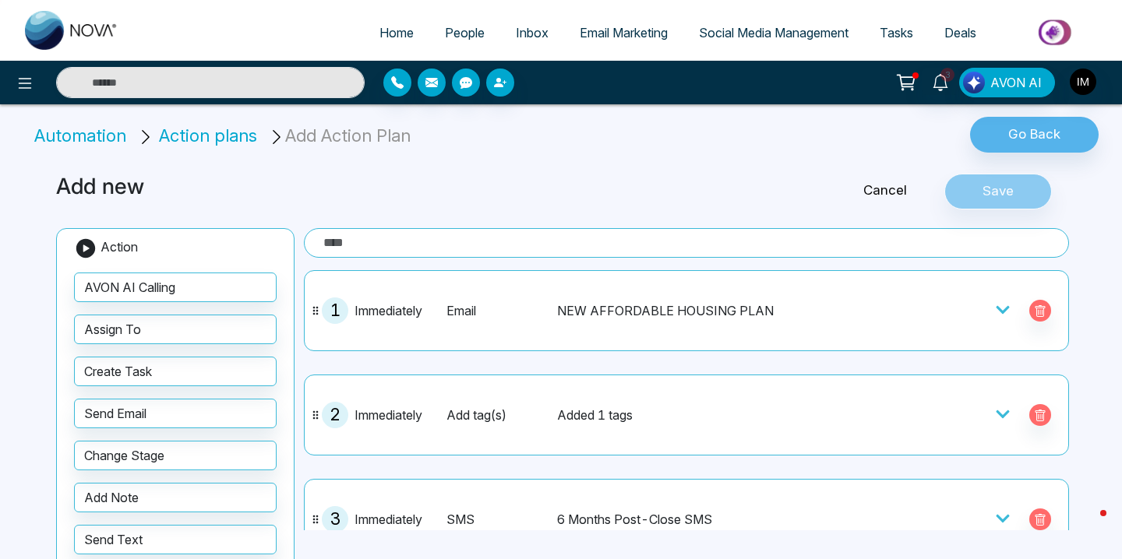
click at [1011, 306] on div at bounding box center [1023, 311] width 56 height 22
click at [1006, 306] on icon at bounding box center [1003, 310] width 16 height 16
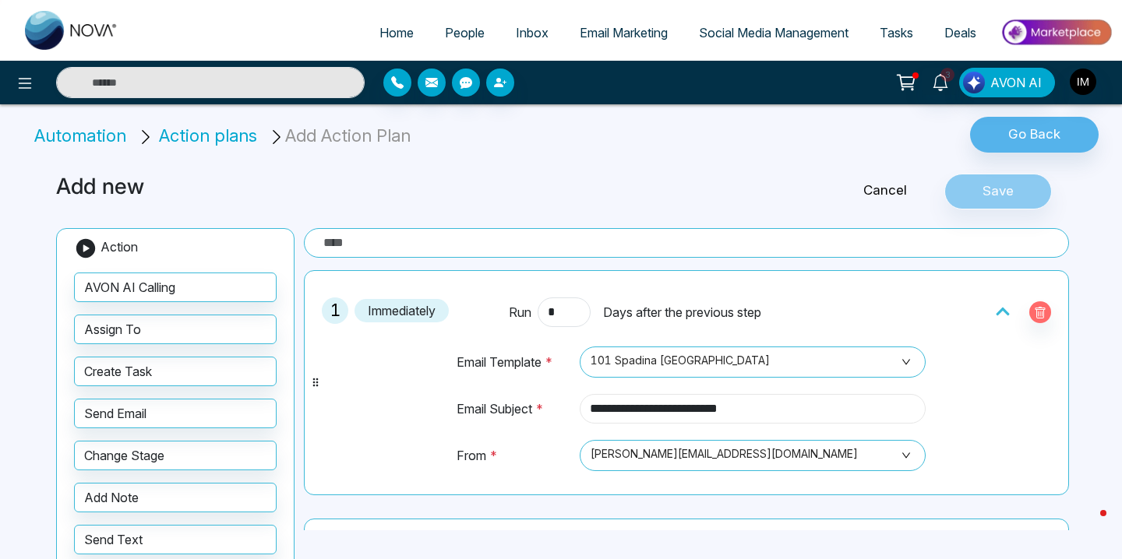
click at [736, 404] on input "**********" at bounding box center [752, 409] width 346 height 30
click at [820, 406] on input "**********" at bounding box center [752, 409] width 346 height 30
type input "****"
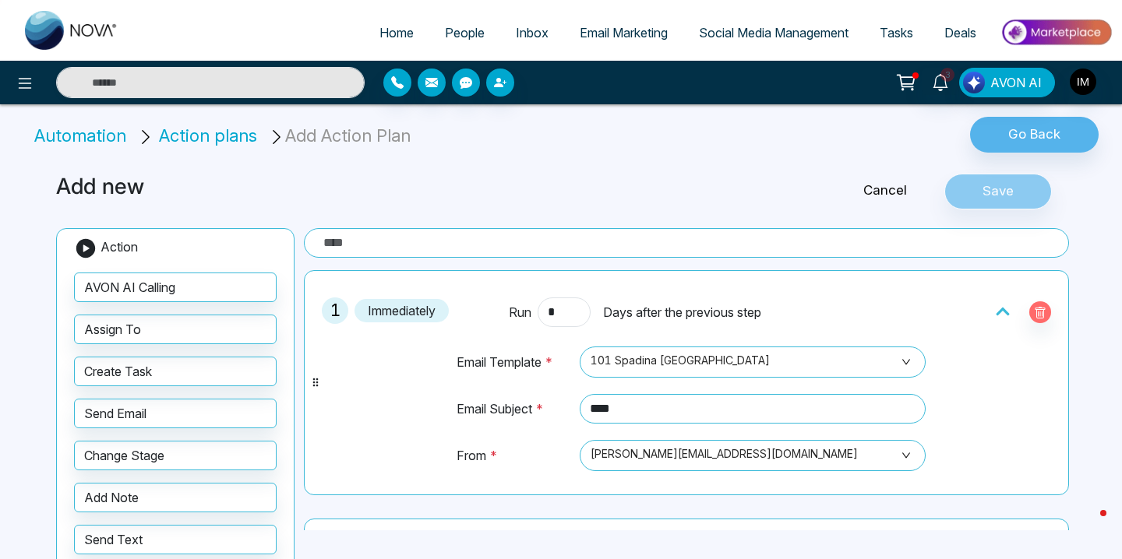
click at [828, 277] on div "1 Immediately Run * Days after the previous step Email Template * 101 Spadina […" at bounding box center [686, 382] width 765 height 225
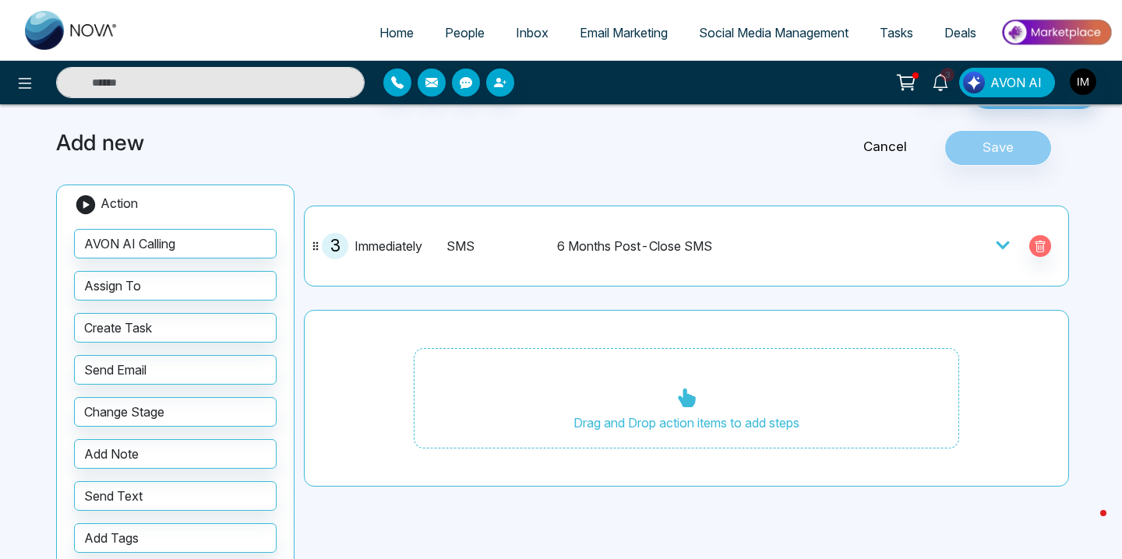
scroll to position [123, 0]
